Goal: Task Accomplishment & Management: Manage account settings

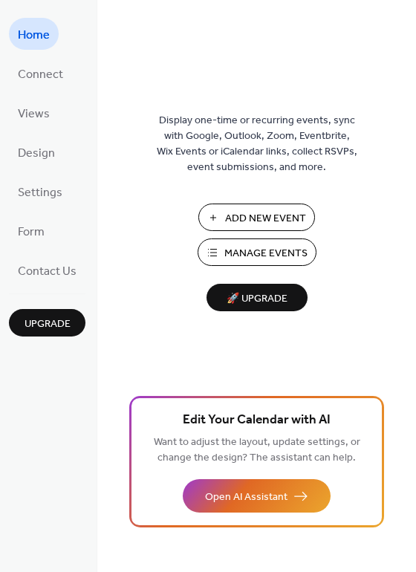
click at [272, 258] on span "Manage Events" at bounding box center [265, 254] width 83 height 16
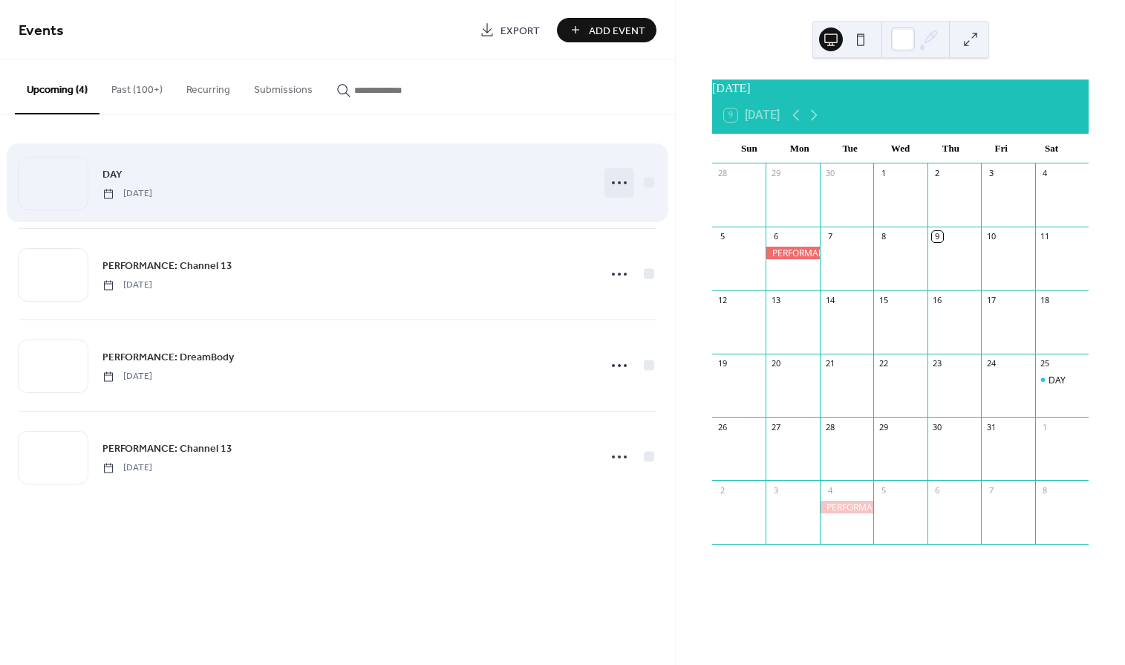
click at [615, 176] on icon at bounding box center [620, 183] width 24 height 24
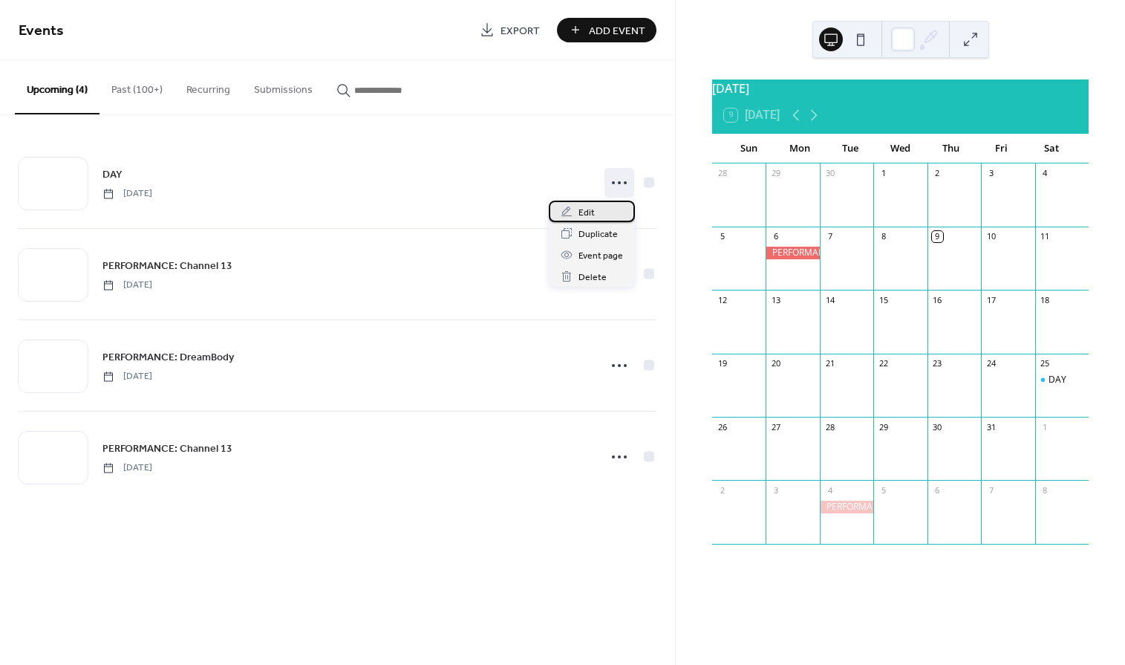
click at [594, 209] on span "Edit" at bounding box center [587, 213] width 16 height 16
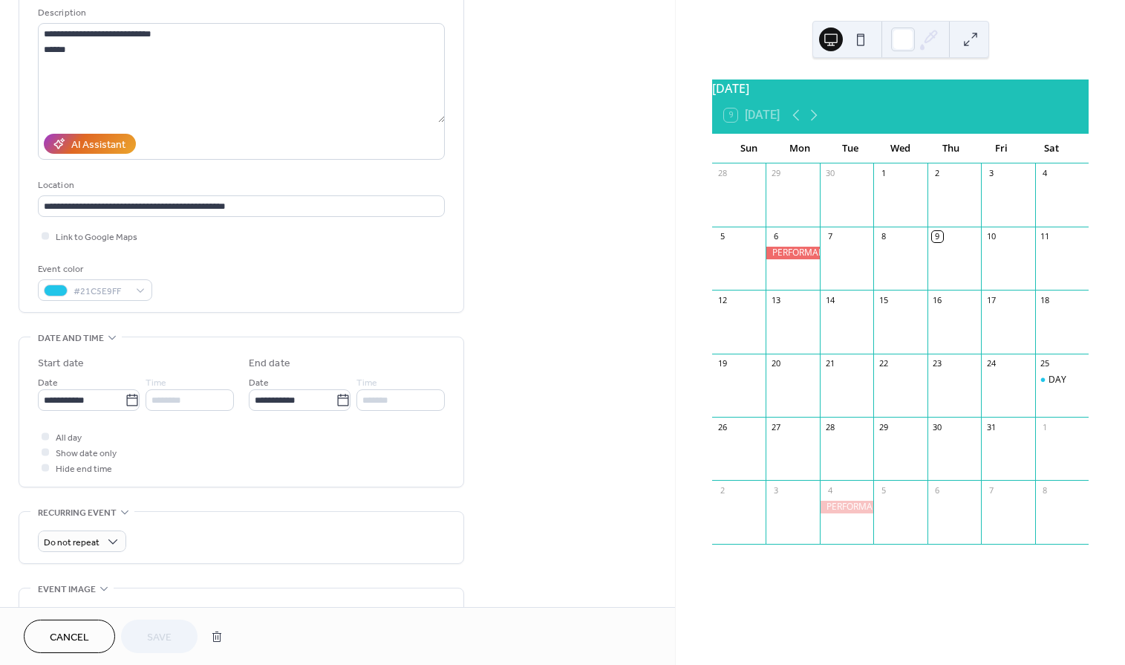
scroll to position [165, 0]
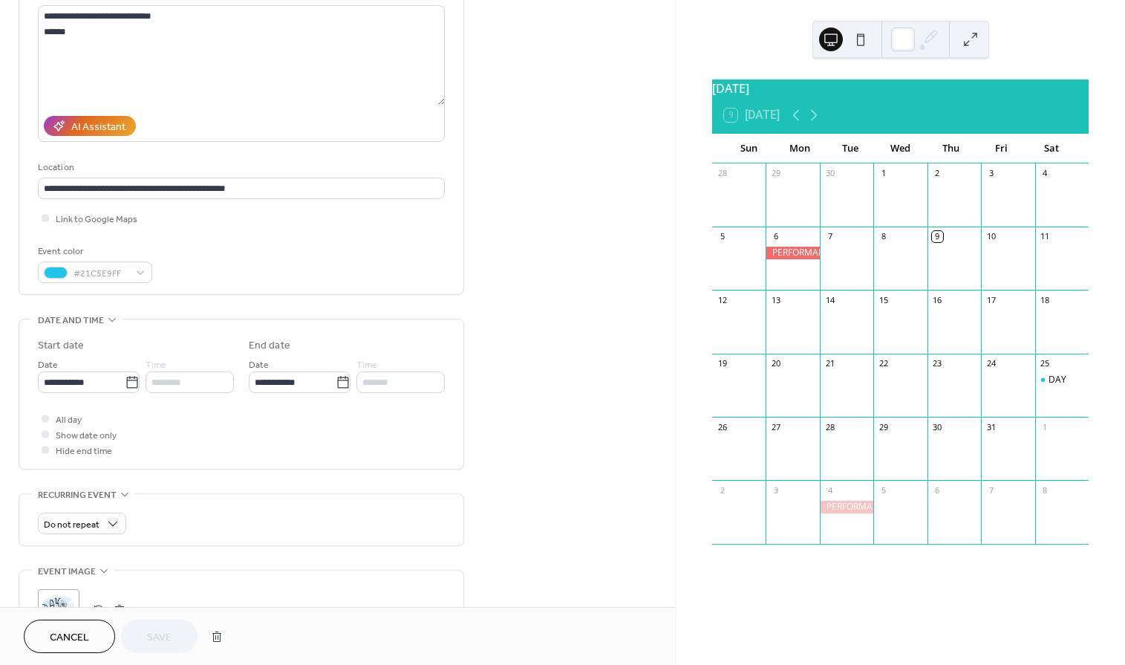
click at [58, 426] on span "All day" at bounding box center [69, 420] width 26 height 16
click at [51, 422] on div at bounding box center [45, 418] width 15 height 15
click at [48, 435] on div at bounding box center [45, 433] width 7 height 7
click at [48, 422] on div at bounding box center [45, 417] width 7 height 7
click at [152, 636] on span "Save" at bounding box center [159, 638] width 25 height 16
